Goal: Use online tool/utility: Utilize a website feature to perform a specific function

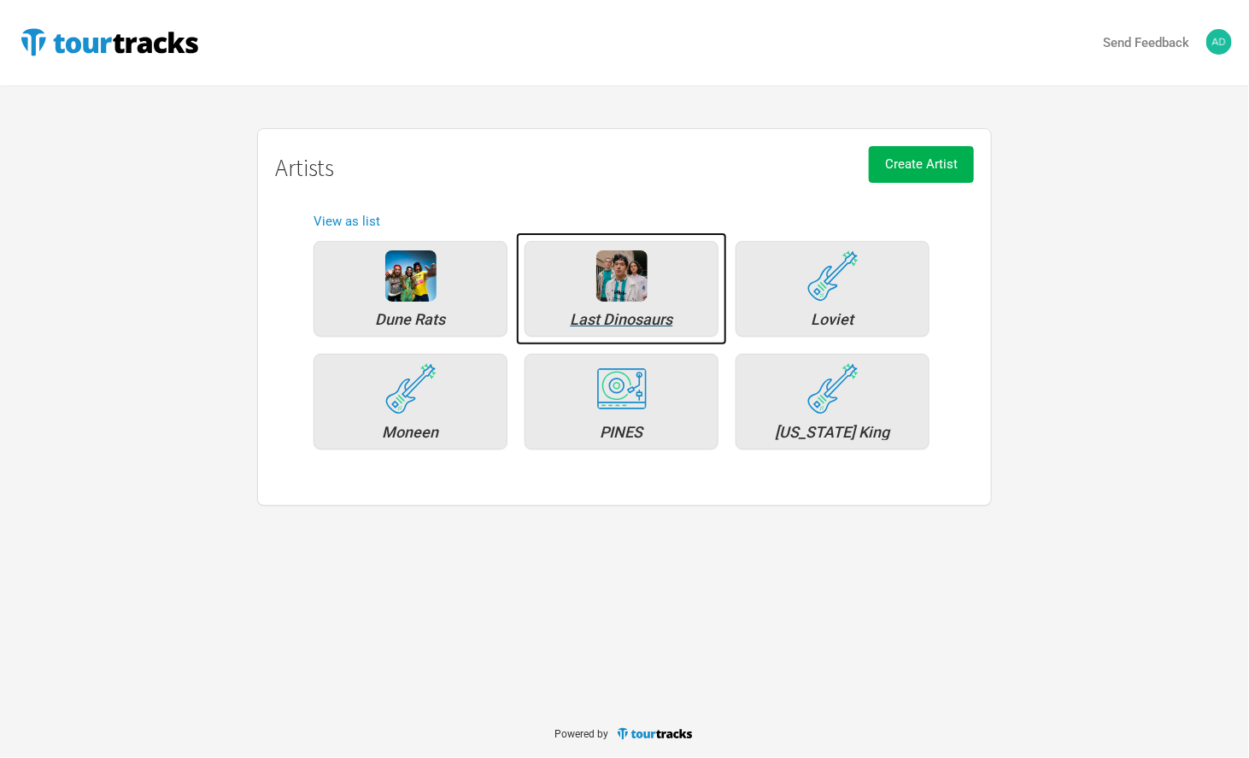
click at [635, 313] on div "Last Dinosaurs" at bounding box center [621, 319] width 175 height 15
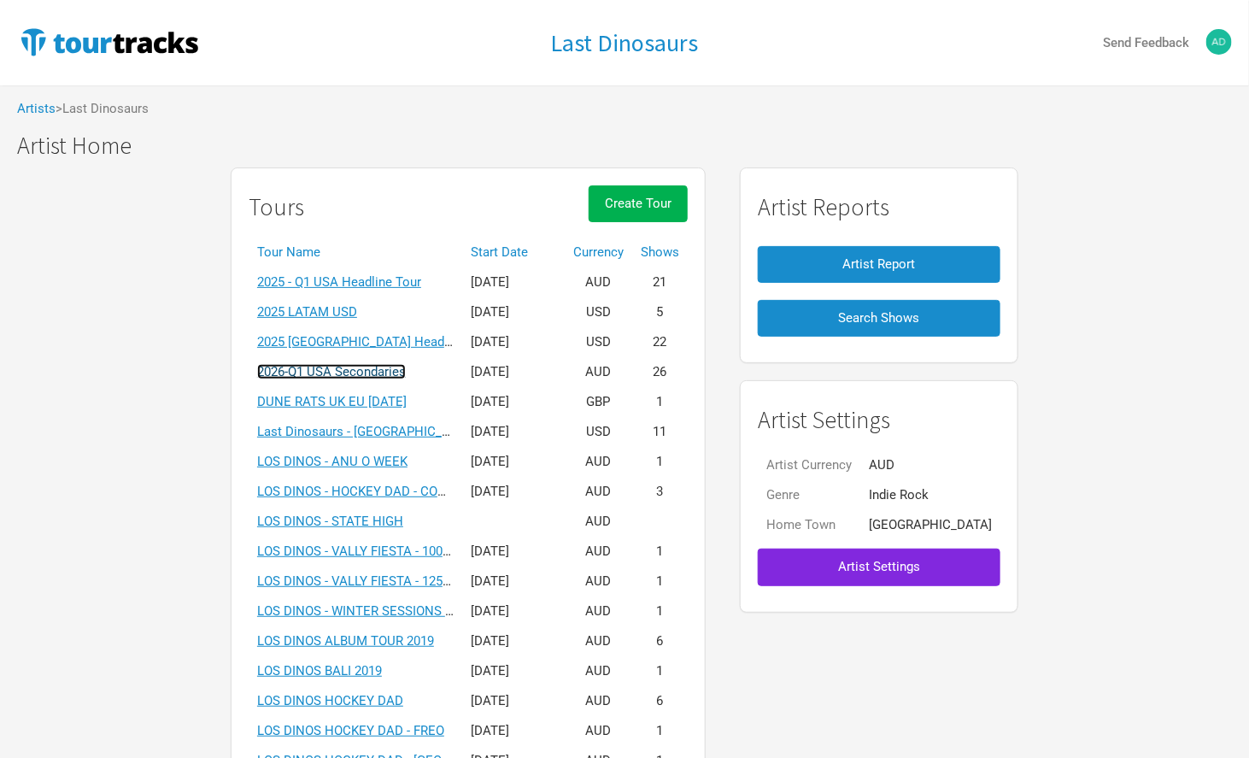
click at [368, 372] on link "2026-Q1 USA Secondaries" at bounding box center [331, 371] width 149 height 15
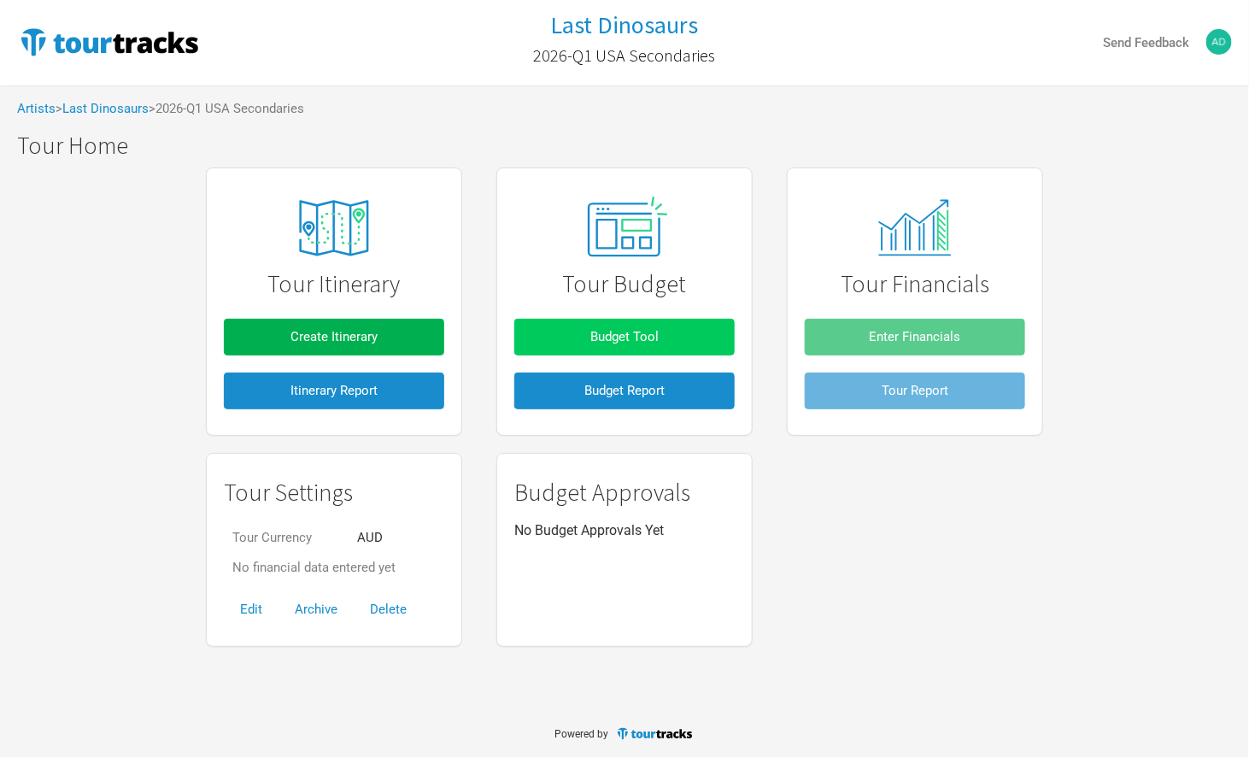
click at [637, 336] on span "Budget Tool" at bounding box center [624, 336] width 68 height 15
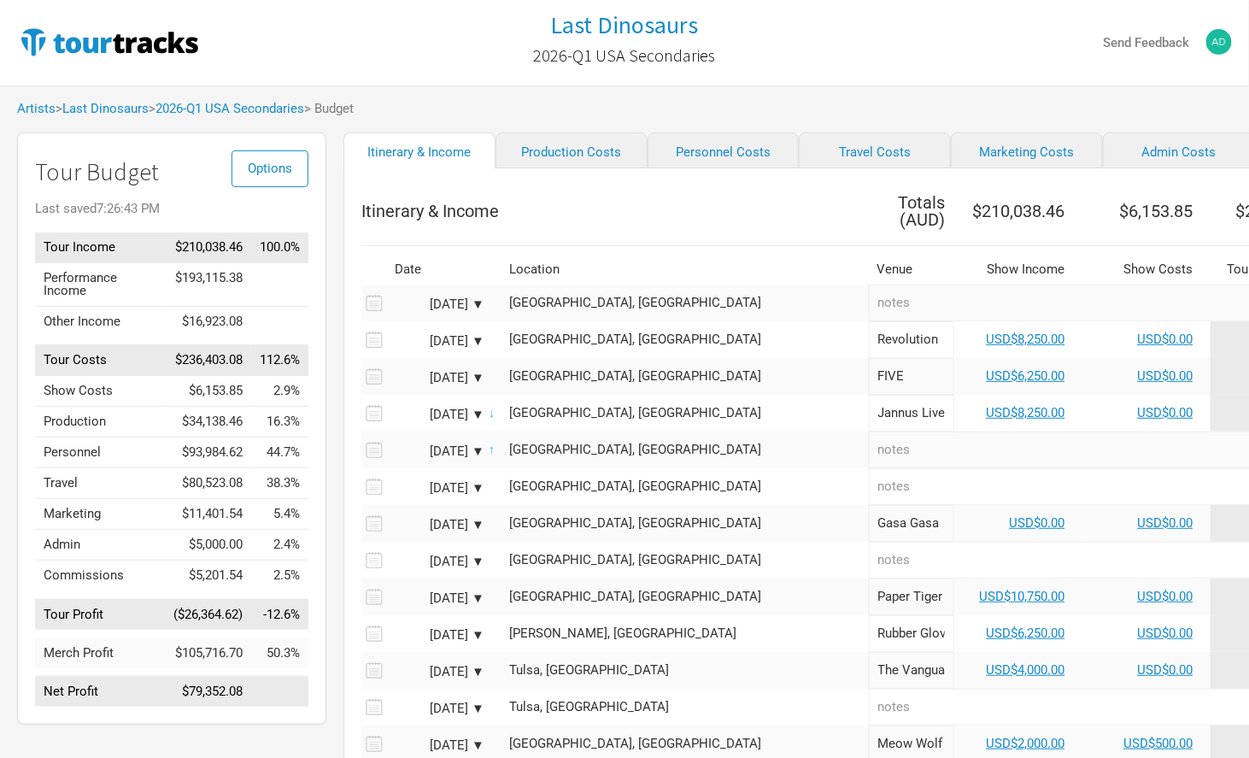
scroll to position [0, 173]
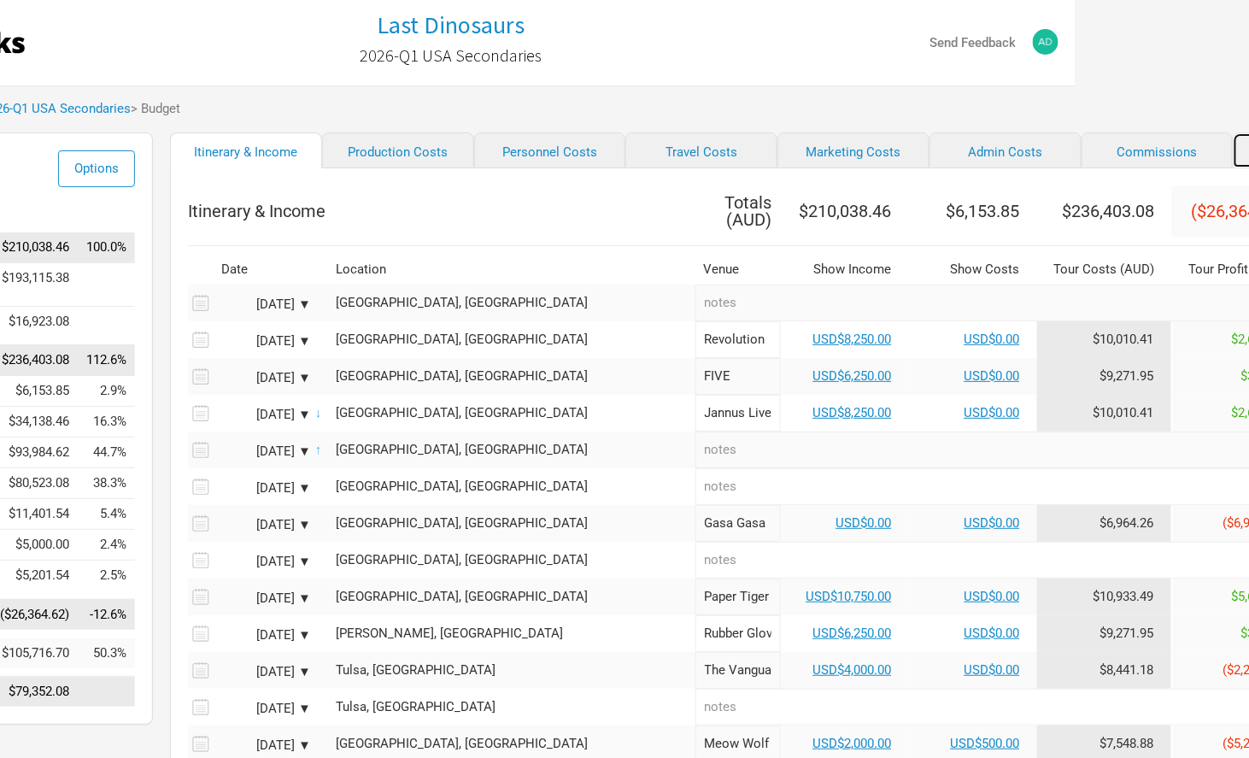
select select "Total Days"
select select "USD"
select select "% of Gross Merch"
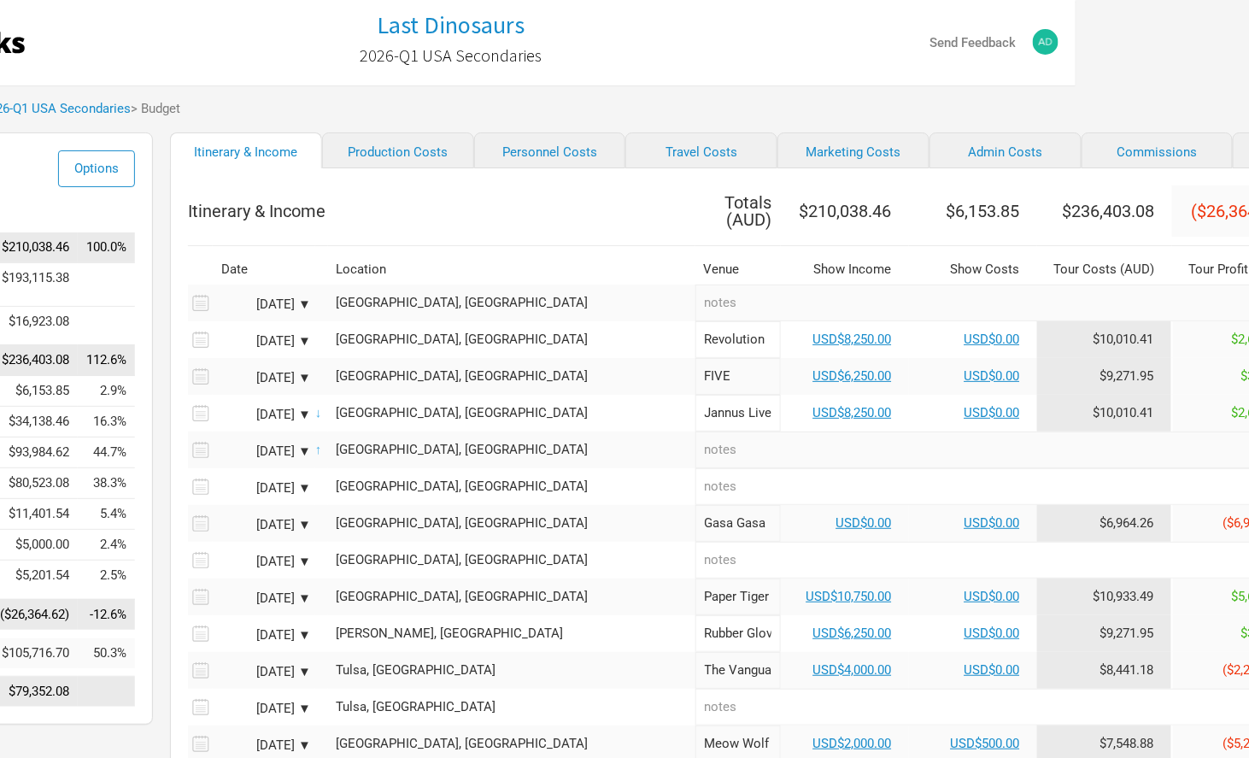
select select "USD"
select select "% of Gross Merch"
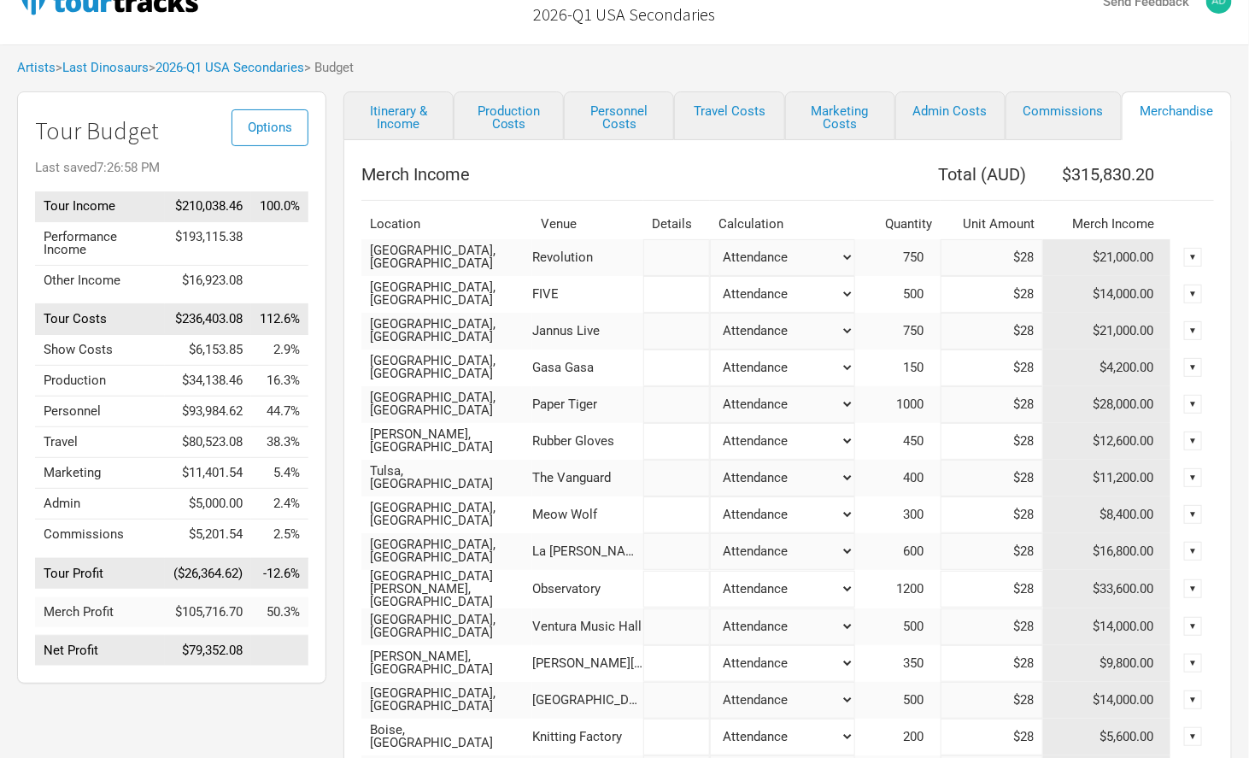
scroll to position [43, 0]
click at [1196, 259] on div "▼" at bounding box center [1193, 255] width 19 height 19
click at [1193, 214] on th at bounding box center [1192, 223] width 43 height 30
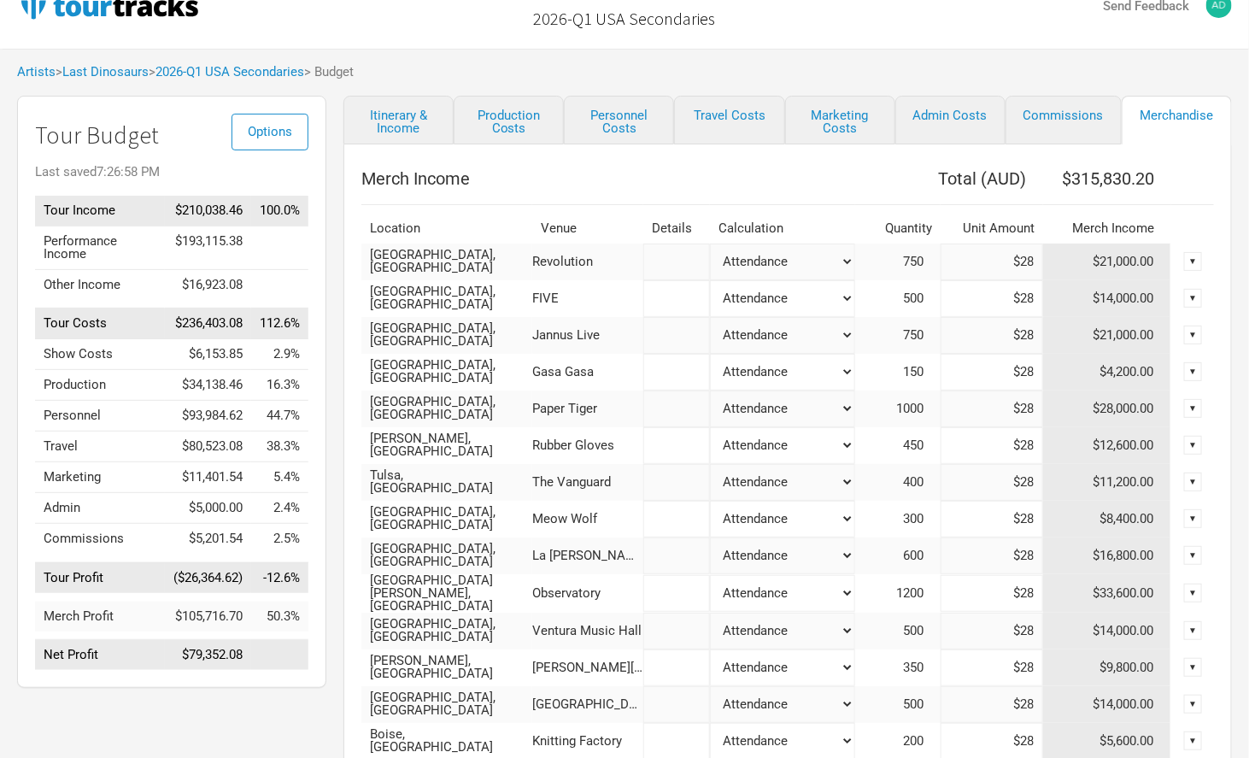
scroll to position [0, 0]
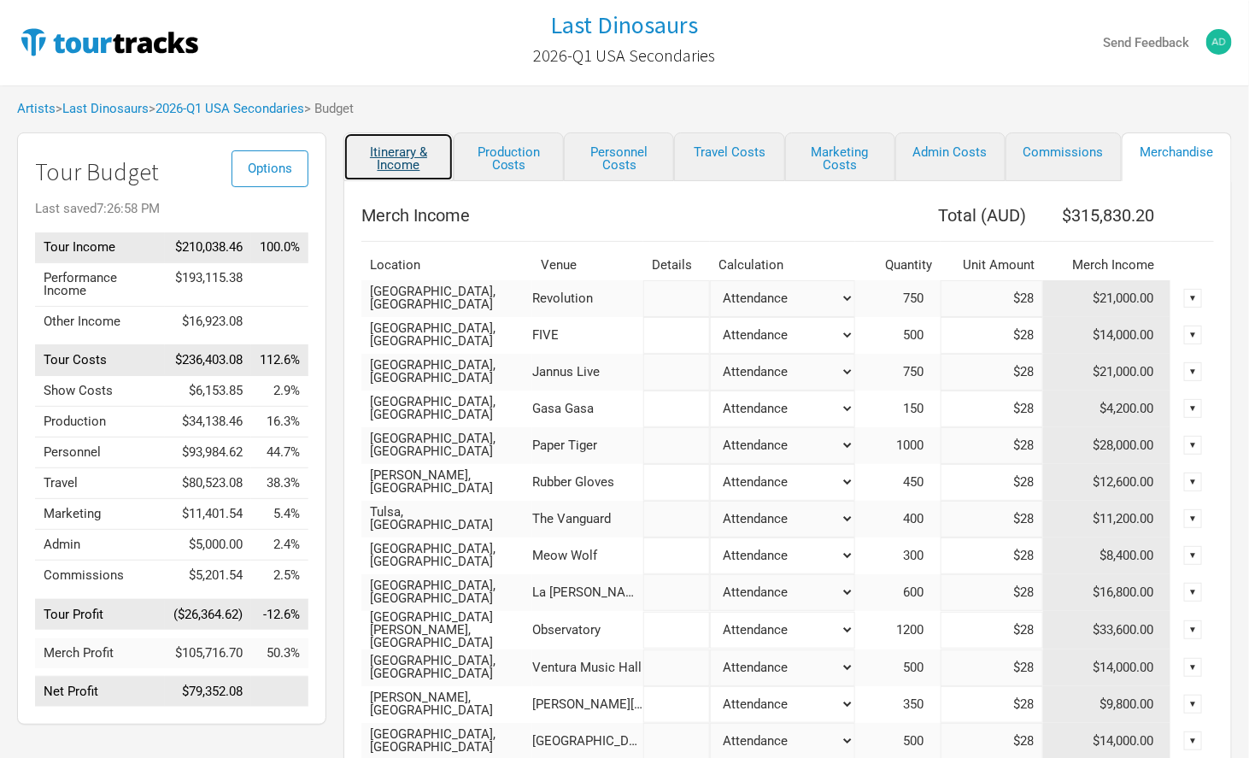
click at [422, 156] on link "Itinerary & Income" at bounding box center [398, 156] width 110 height 49
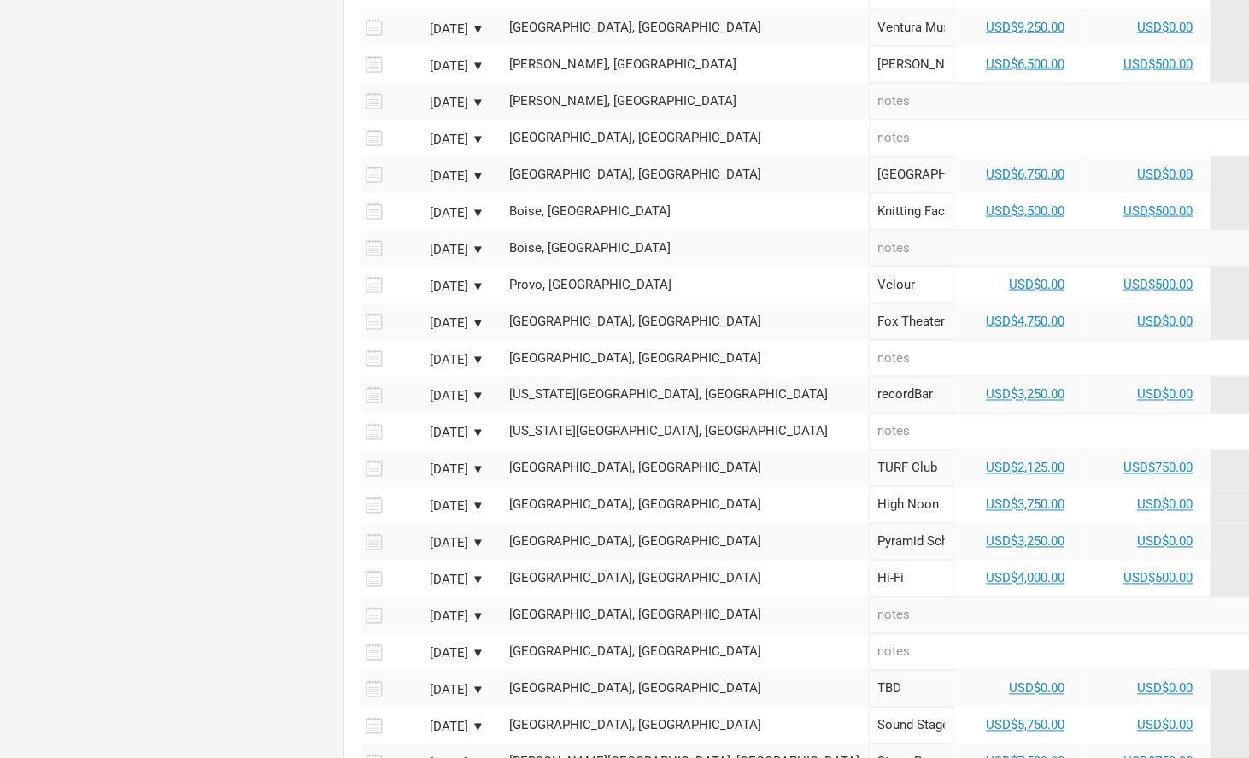
scroll to position [864, 0]
click at [986, 571] on link "USD$4,000.00" at bounding box center [1025, 576] width 79 height 15
select select "USD"
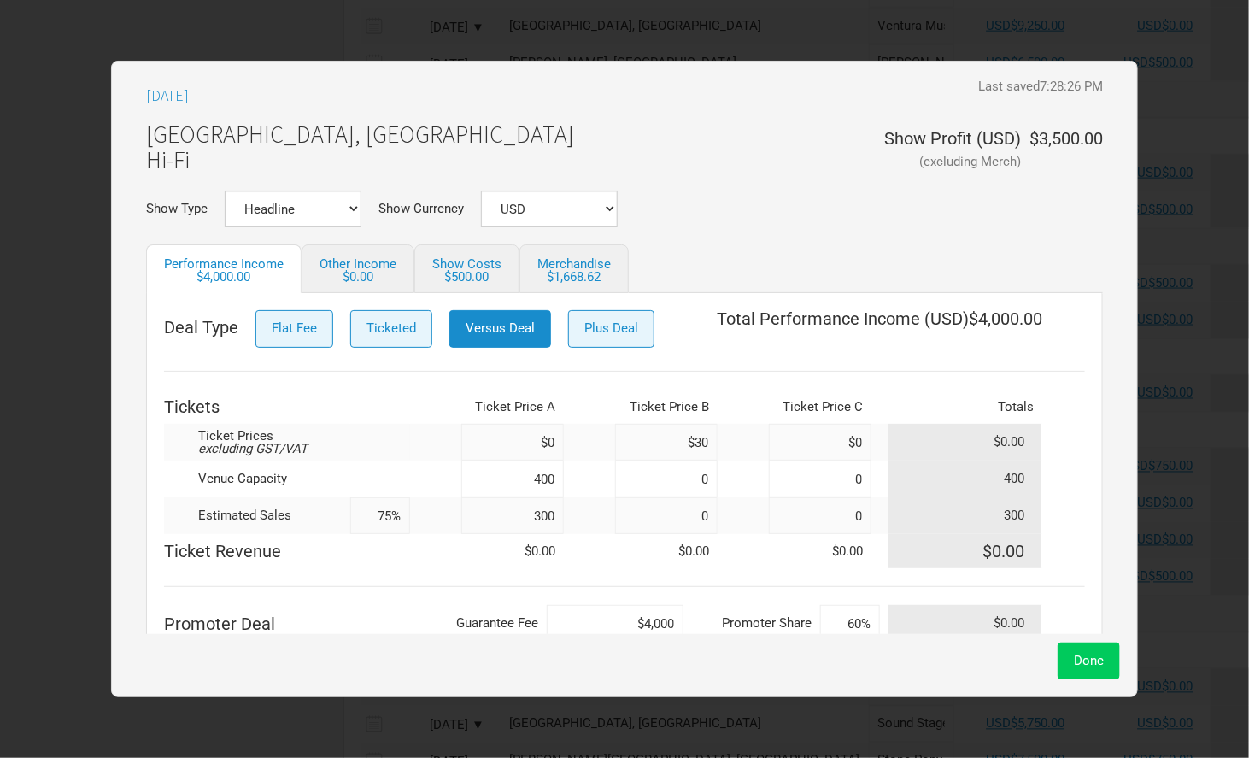
click at [1082, 652] on button "Done" at bounding box center [1088, 660] width 62 height 37
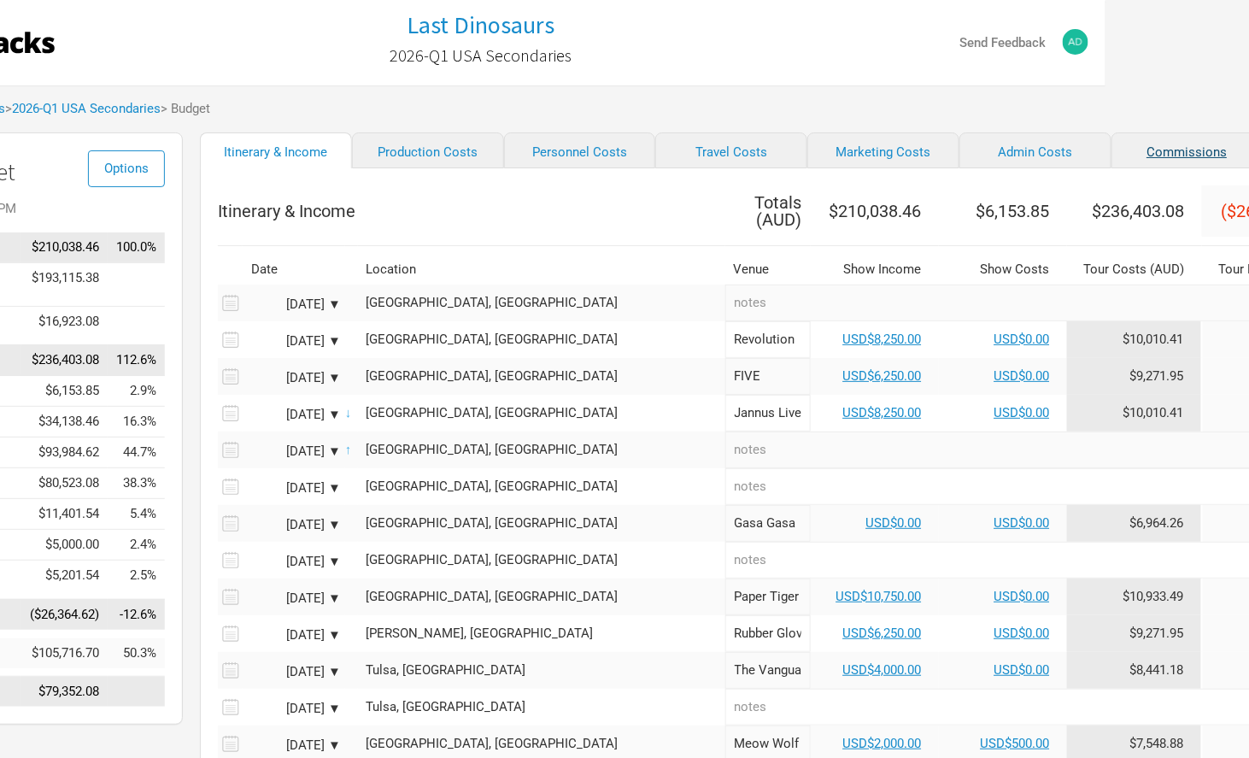
scroll to position [0, 173]
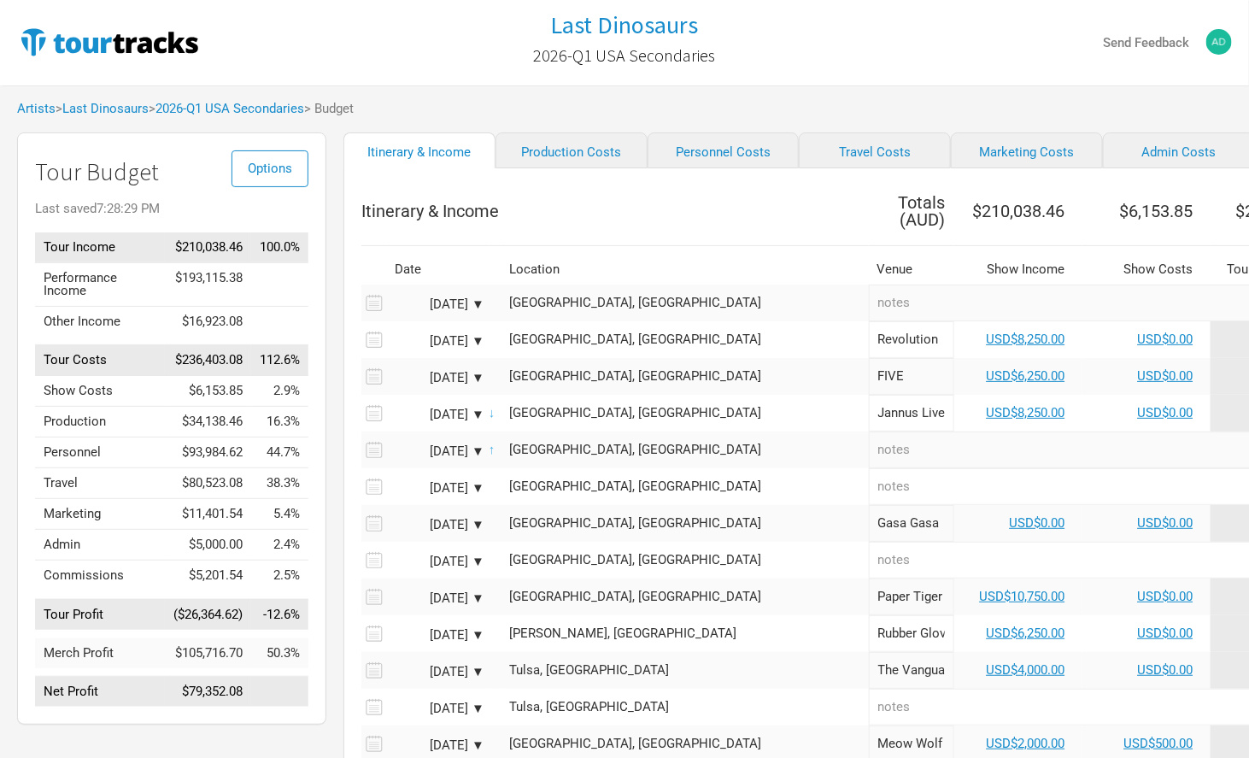
select select "Total Days"
select select "USD"
select select "% of Gross Merch"
select select "USD"
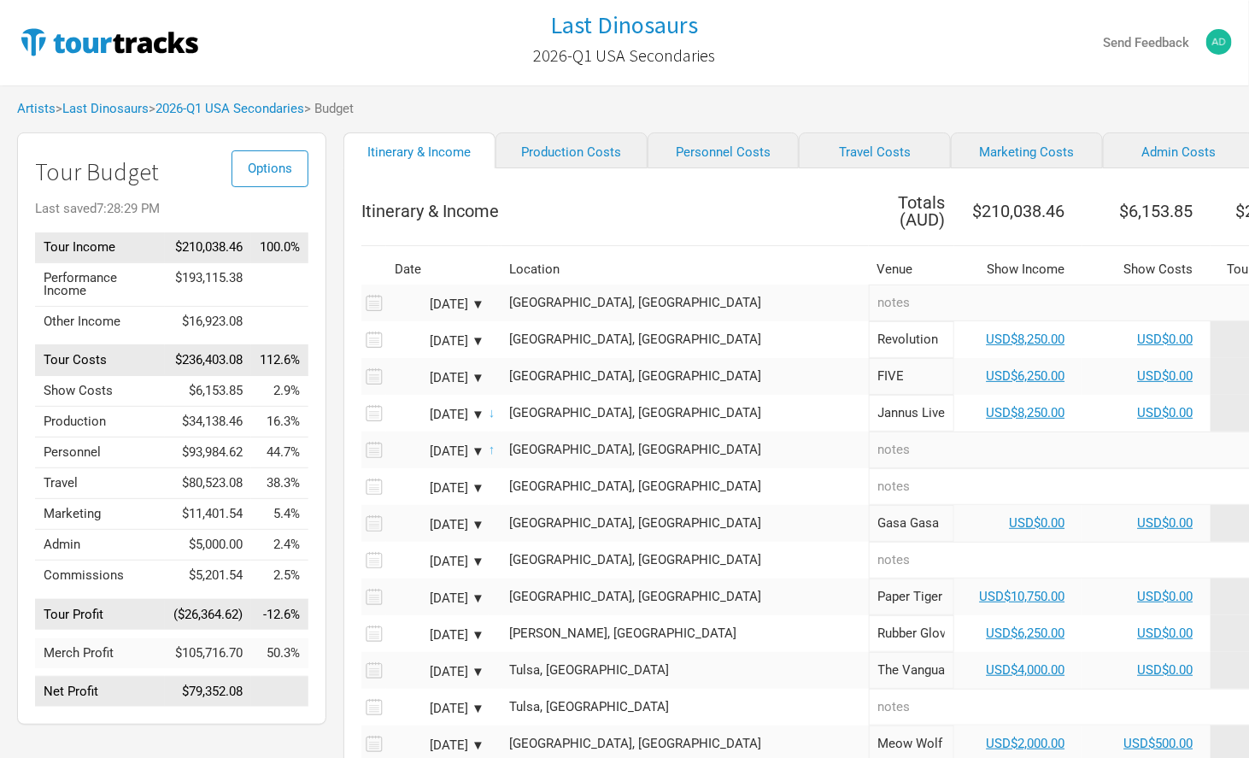
select select "% of Gross Merch"
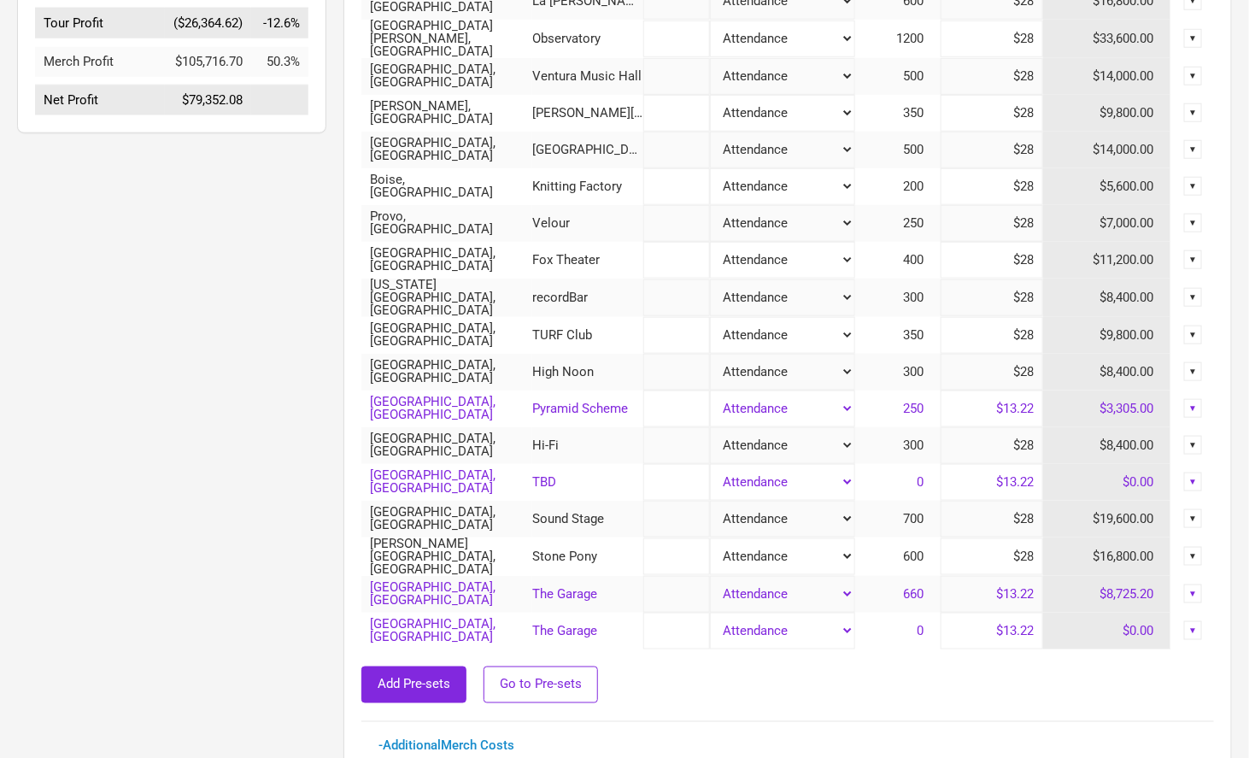
scroll to position [590, 0]
click at [922, 480] on span "0" at bounding box center [928, 482] width 24 height 15
click at [1193, 477] on div "▼" at bounding box center [1193, 482] width 19 height 19
click at [1182, 504] on link "Clear" at bounding box center [1177, 509] width 30 height 13
type input "$0"
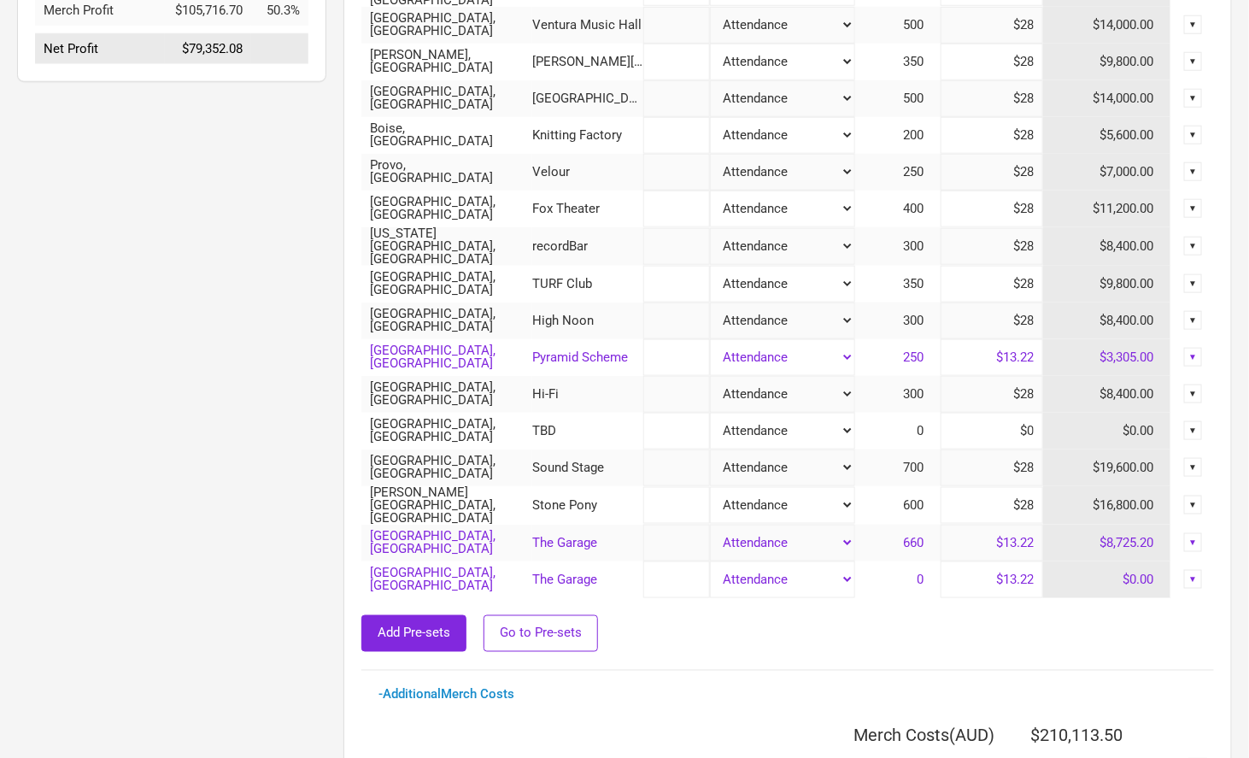
scroll to position [647, 0]
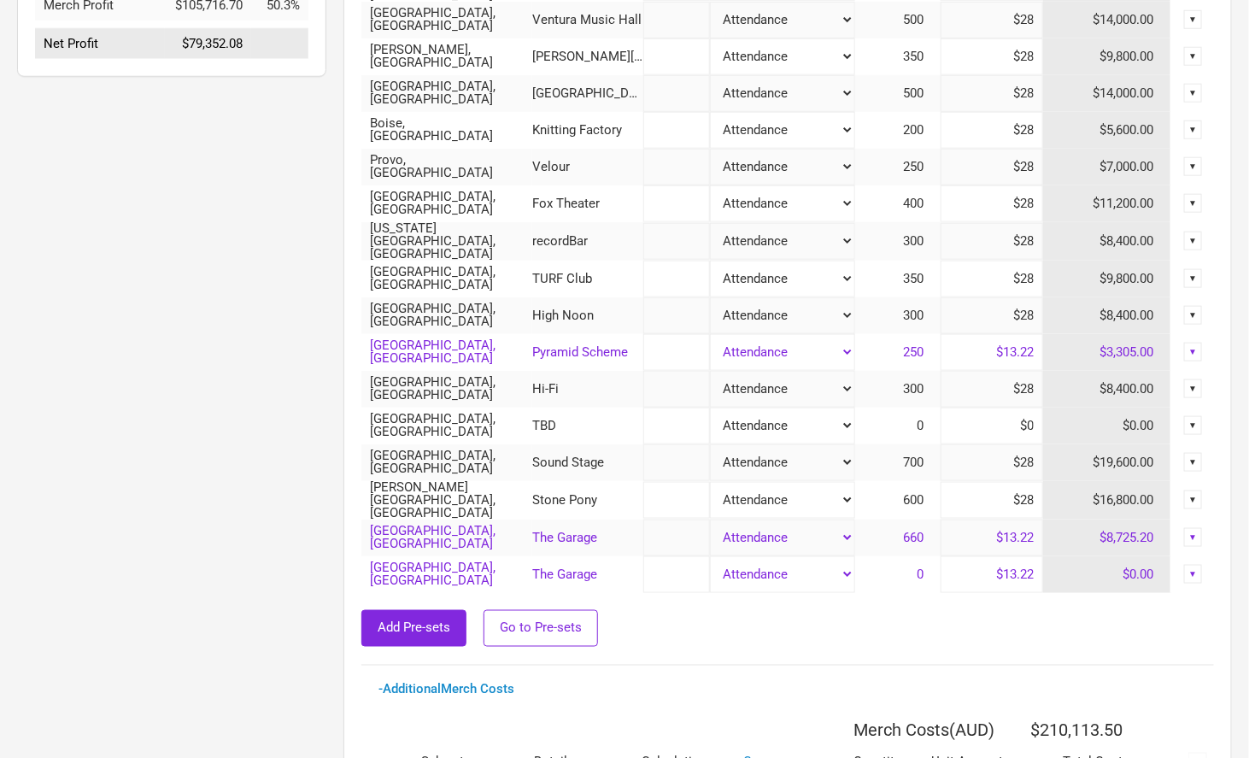
click at [1194, 418] on div "▼" at bounding box center [1193, 425] width 19 height 19
click at [1172, 448] on link "Clear" at bounding box center [1177, 452] width 30 height 13
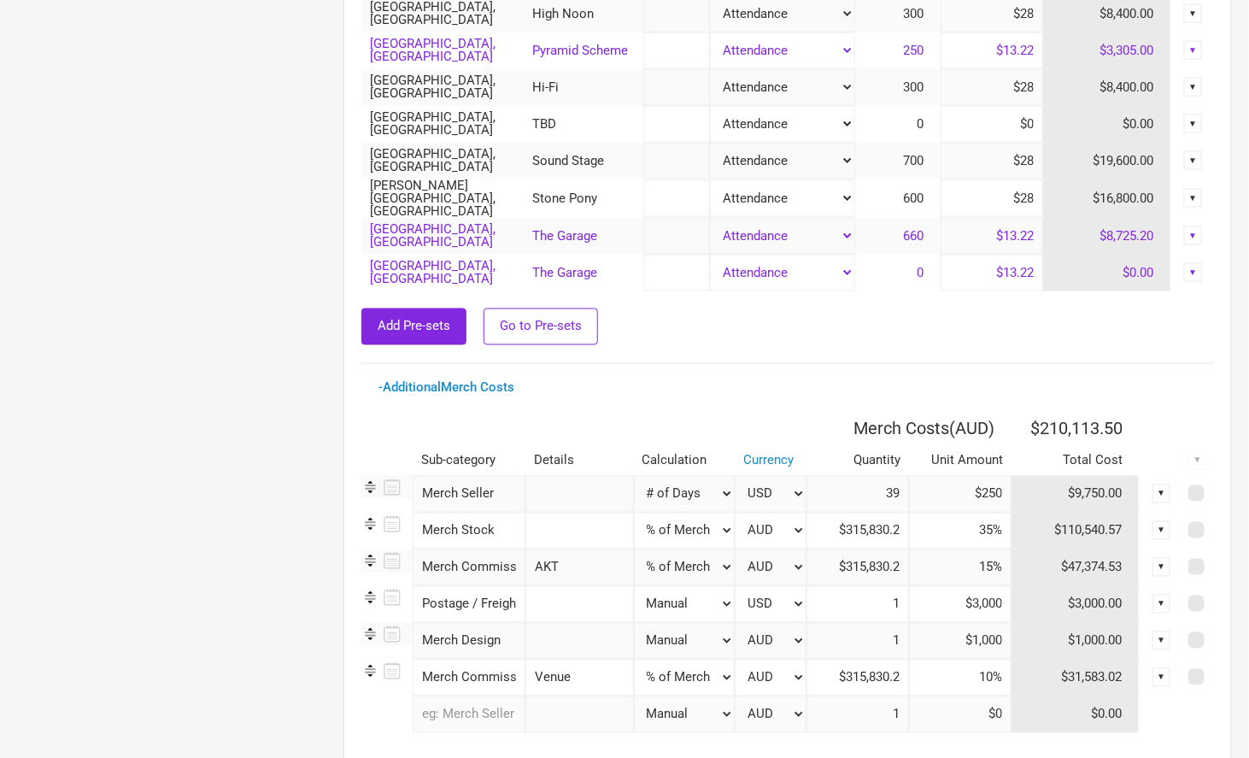
scroll to position [1062, 0]
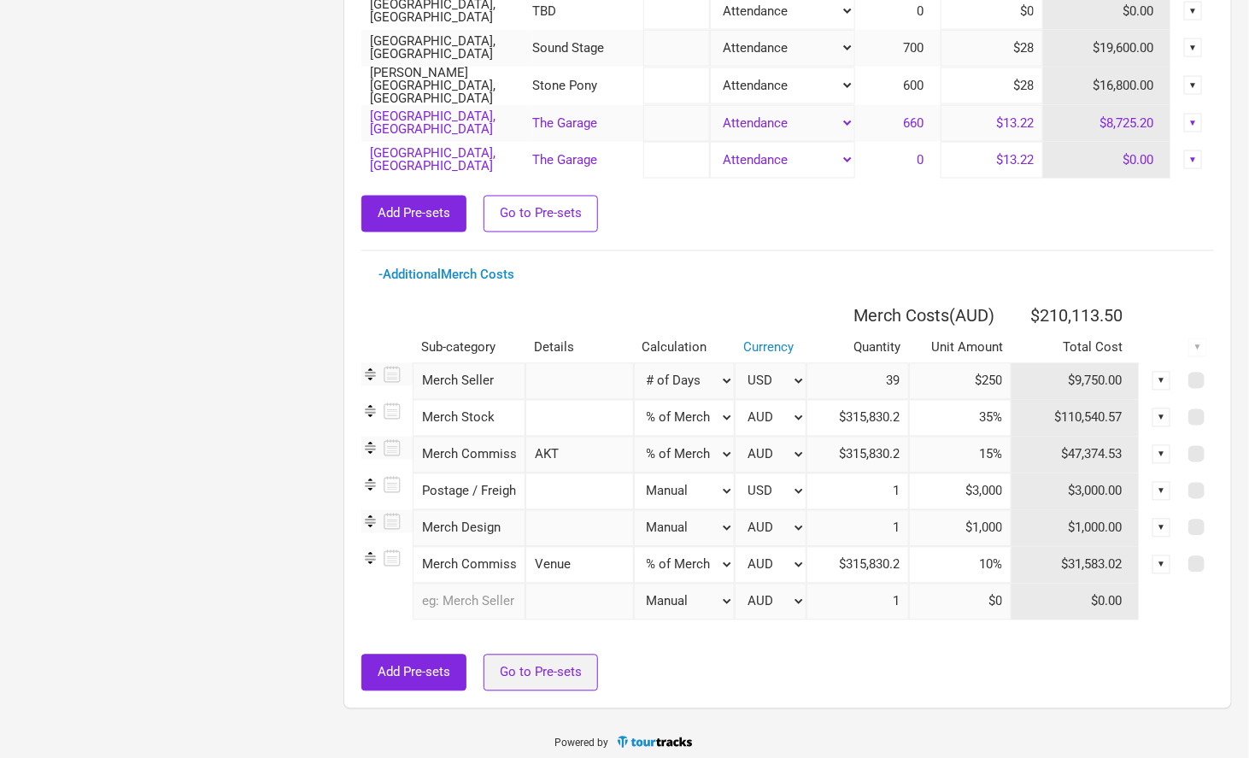
click at [536, 664] on span "Go to Pre-sets" at bounding box center [541, 671] width 82 height 15
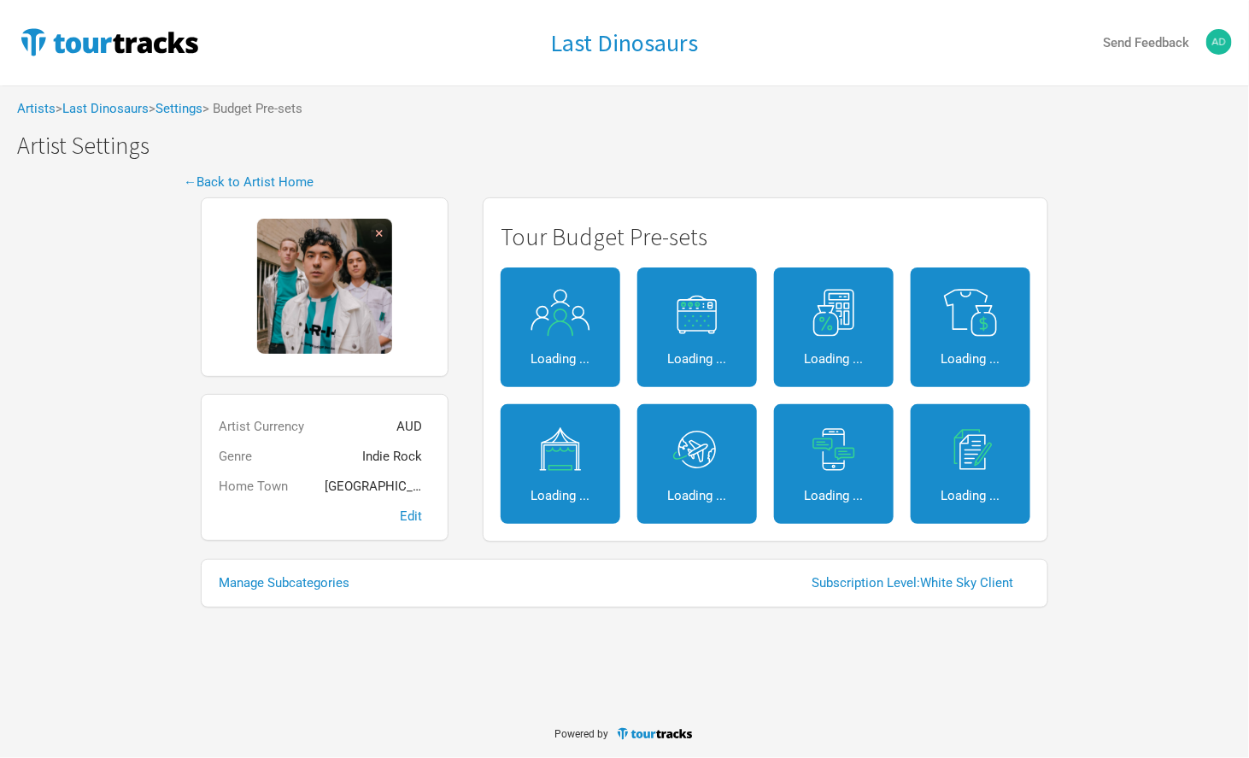
select select "Shows"
select select "Show Days"
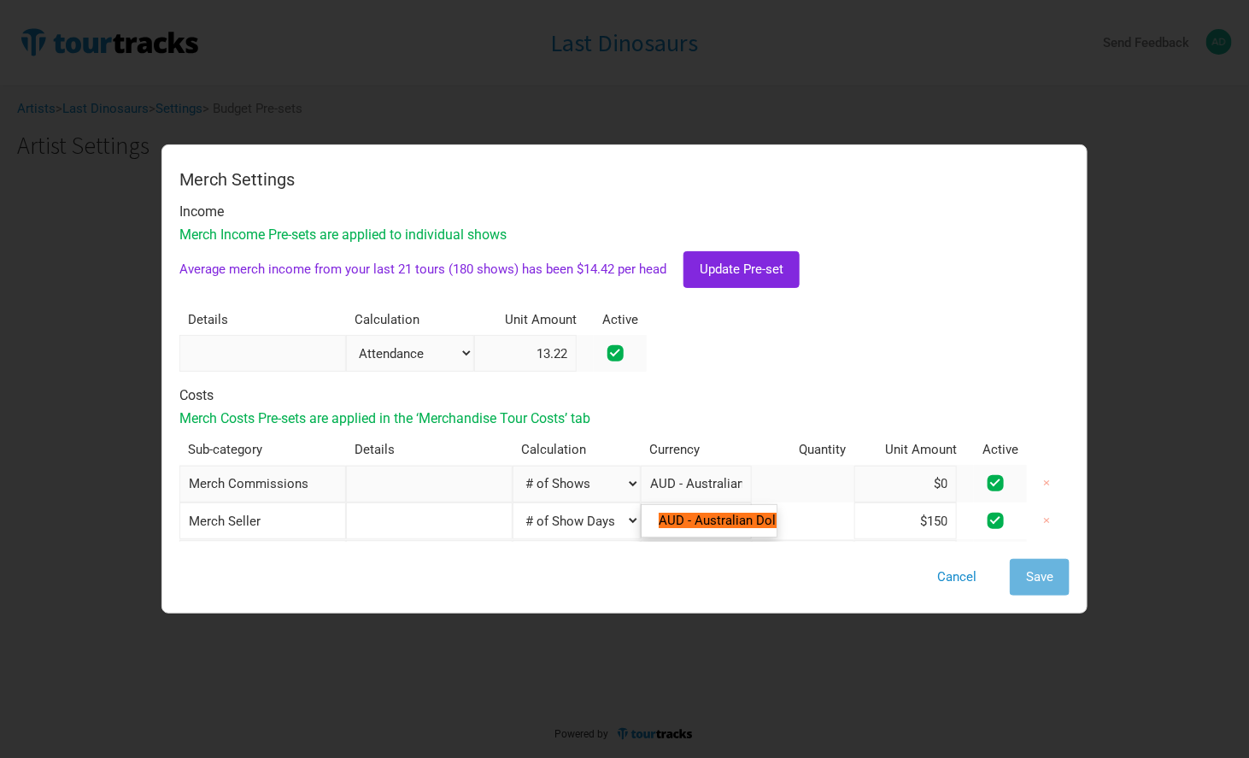
click at [683, 483] on input "AUD - Australian Dollar" at bounding box center [696, 483] width 111 height 37
click at [775, 393] on div "Costs" at bounding box center [624, 396] width 890 height 14
click at [939, 565] on button "Cancel" at bounding box center [957, 577] width 72 height 37
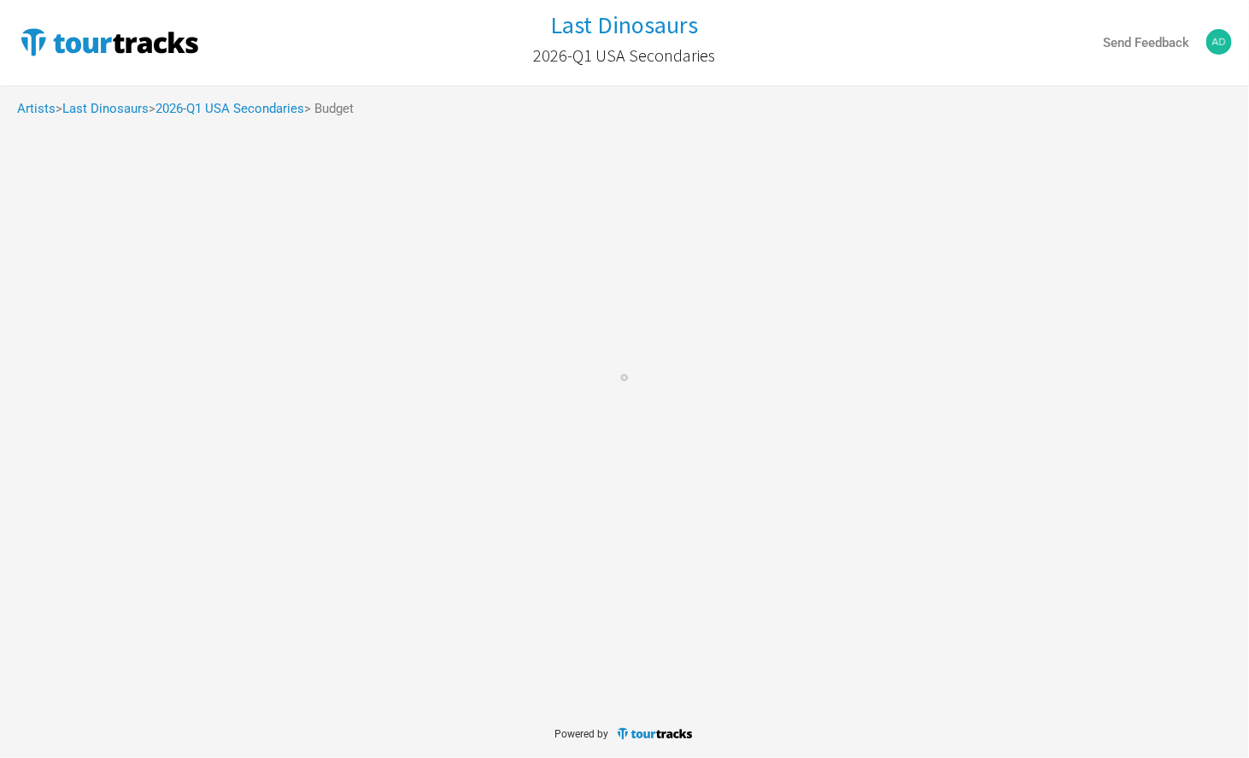
select select "Total Days"
select select "USD"
select select "% of Gross Merch"
select select "USD"
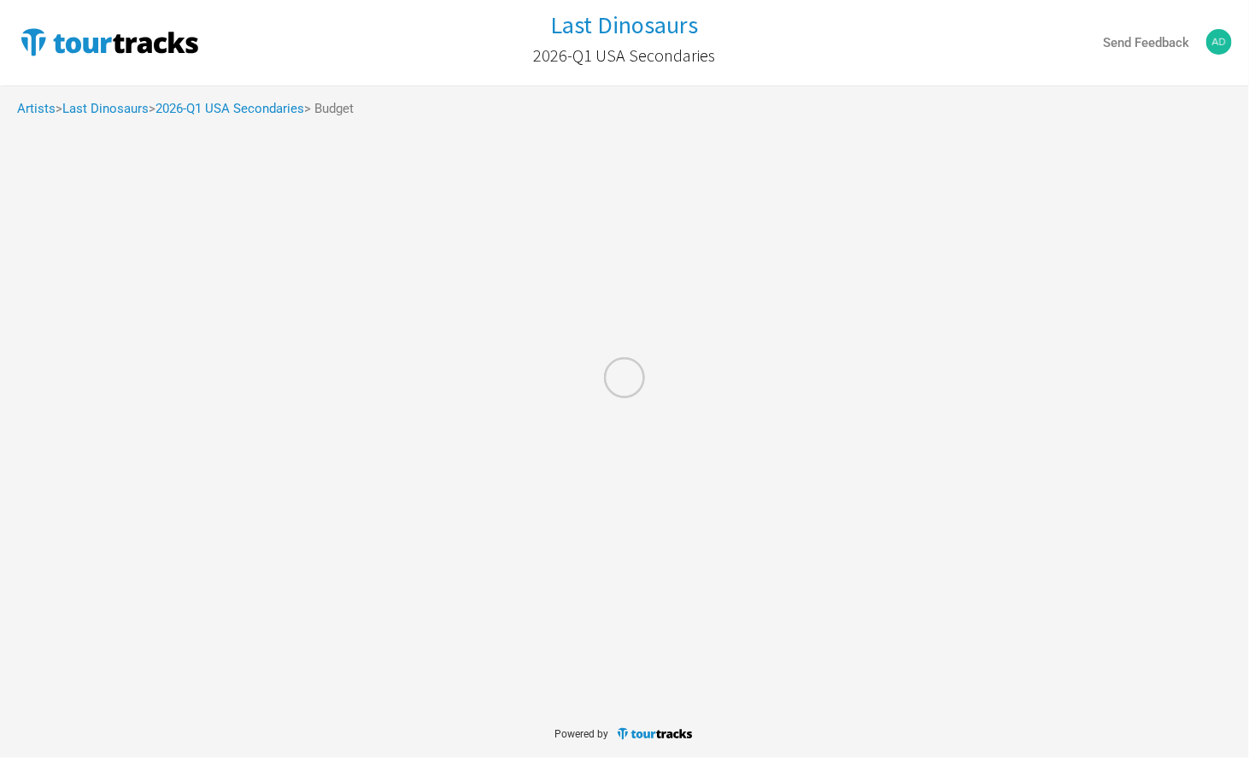
select select "% of Gross Merch"
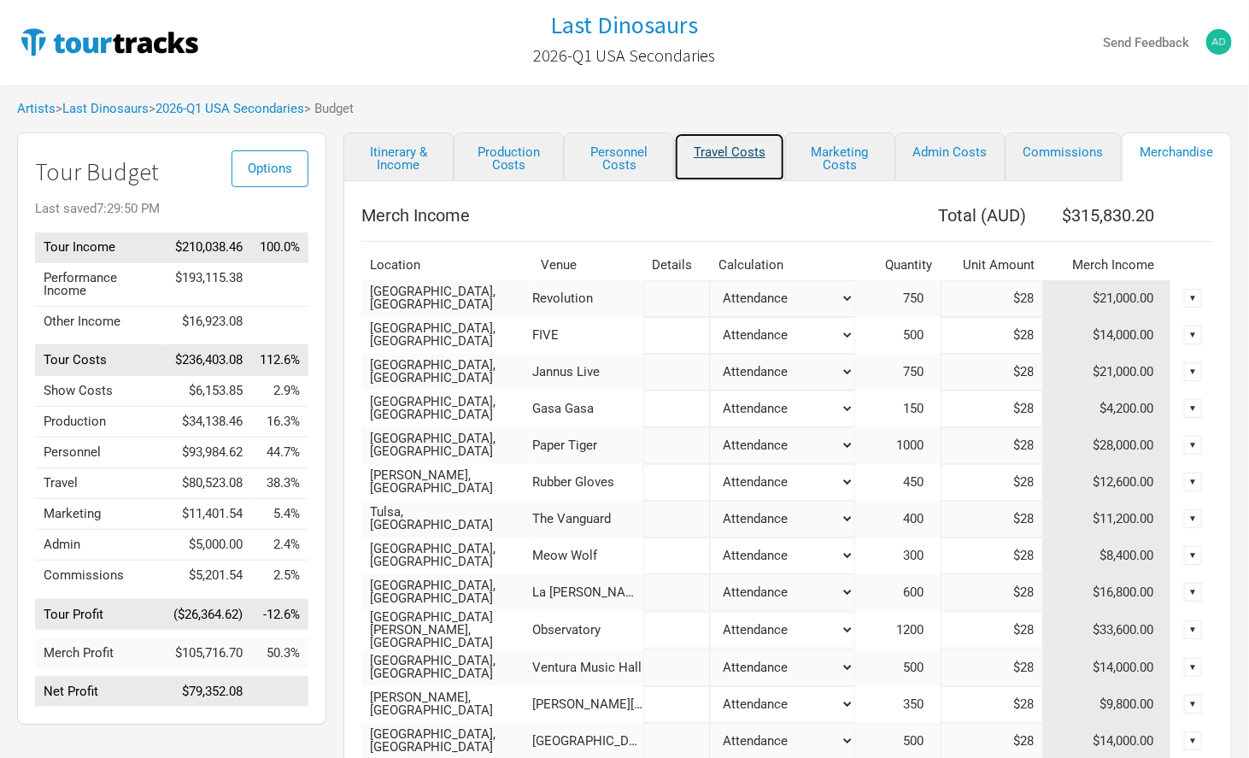
click at [712, 155] on link "Travel Costs" at bounding box center [729, 156] width 110 height 49
select select "USD"
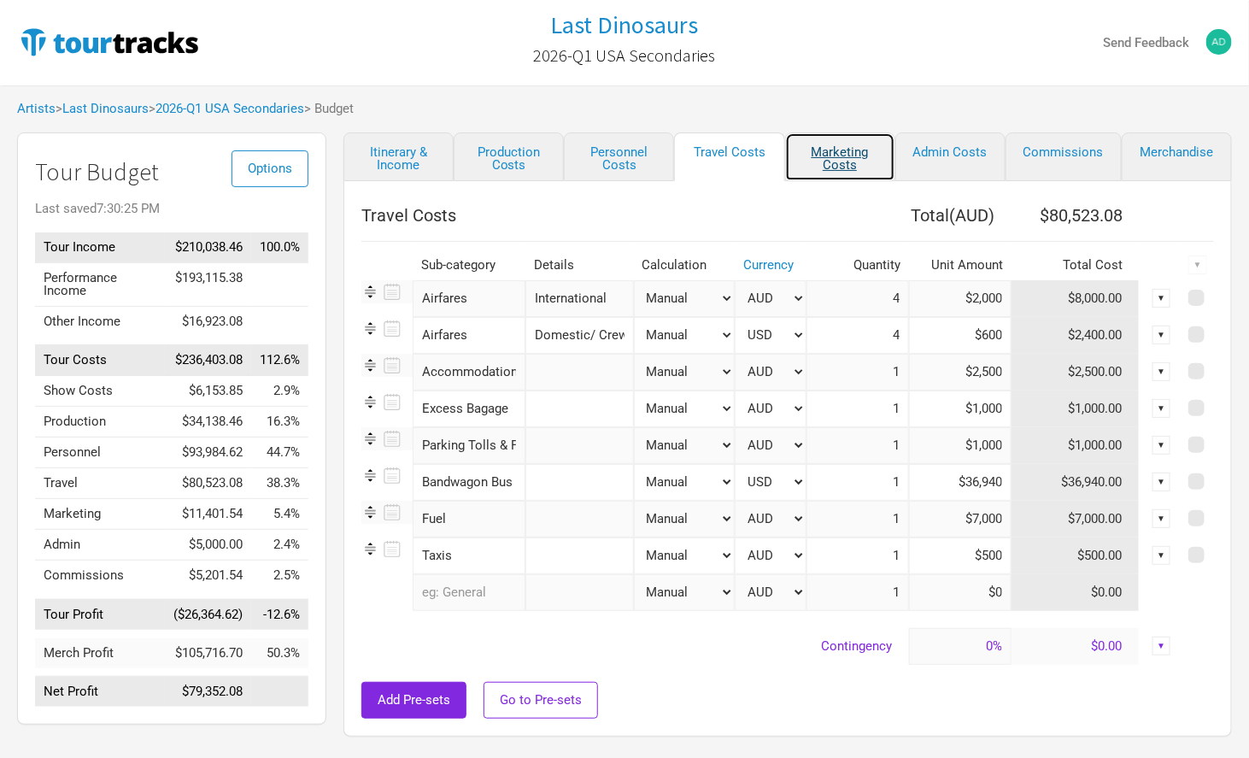
click at [848, 150] on link "Marketing Costs" at bounding box center [840, 156] width 110 height 49
select select "% of Gross"
